Goal: Navigation & Orientation: Find specific page/section

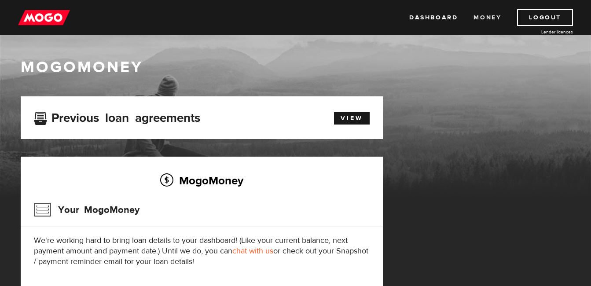
click at [482, 15] on link "Money" at bounding box center [487, 17] width 28 height 17
click at [437, 16] on link "Dashboard" at bounding box center [433, 17] width 48 height 17
